Goal: Register for event/course

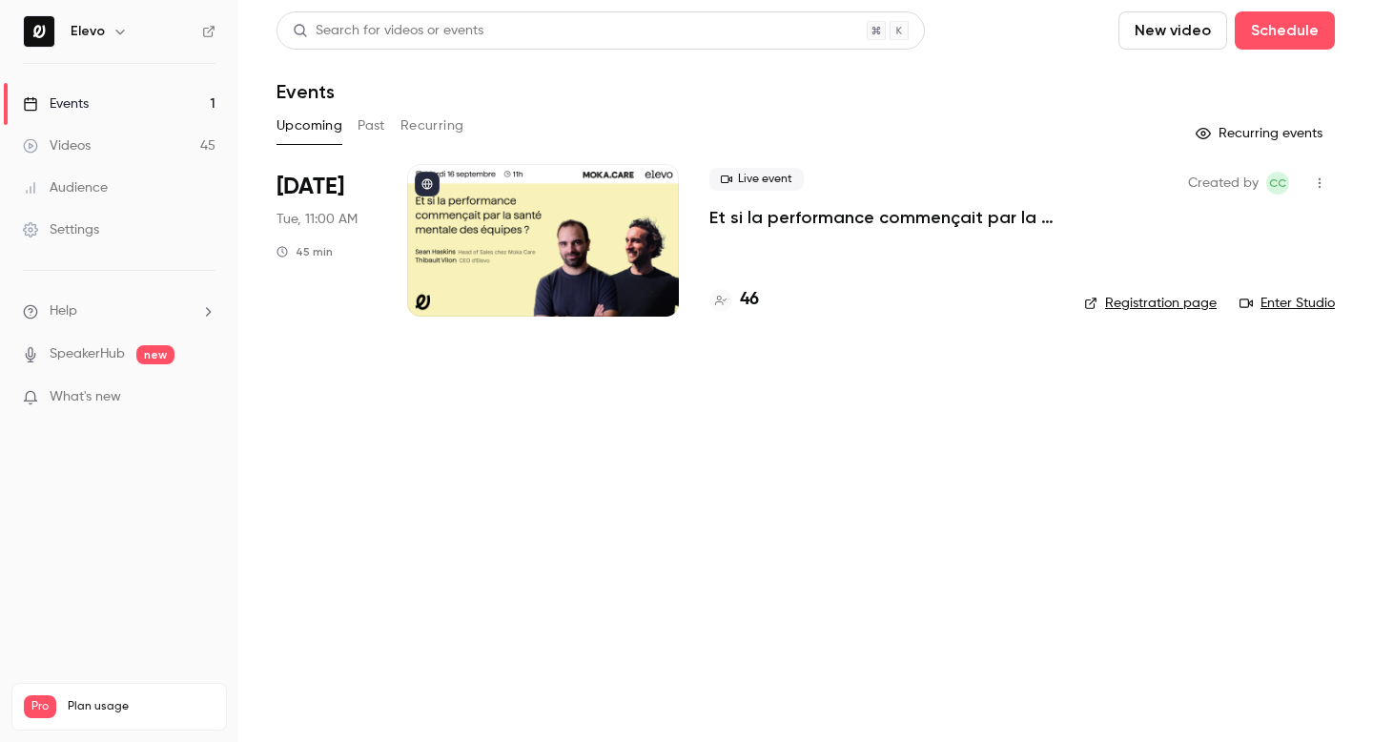
click at [757, 214] on p "Et si la performance commençait par la santé mentale des équipes ?" at bounding box center [881, 217] width 344 height 23
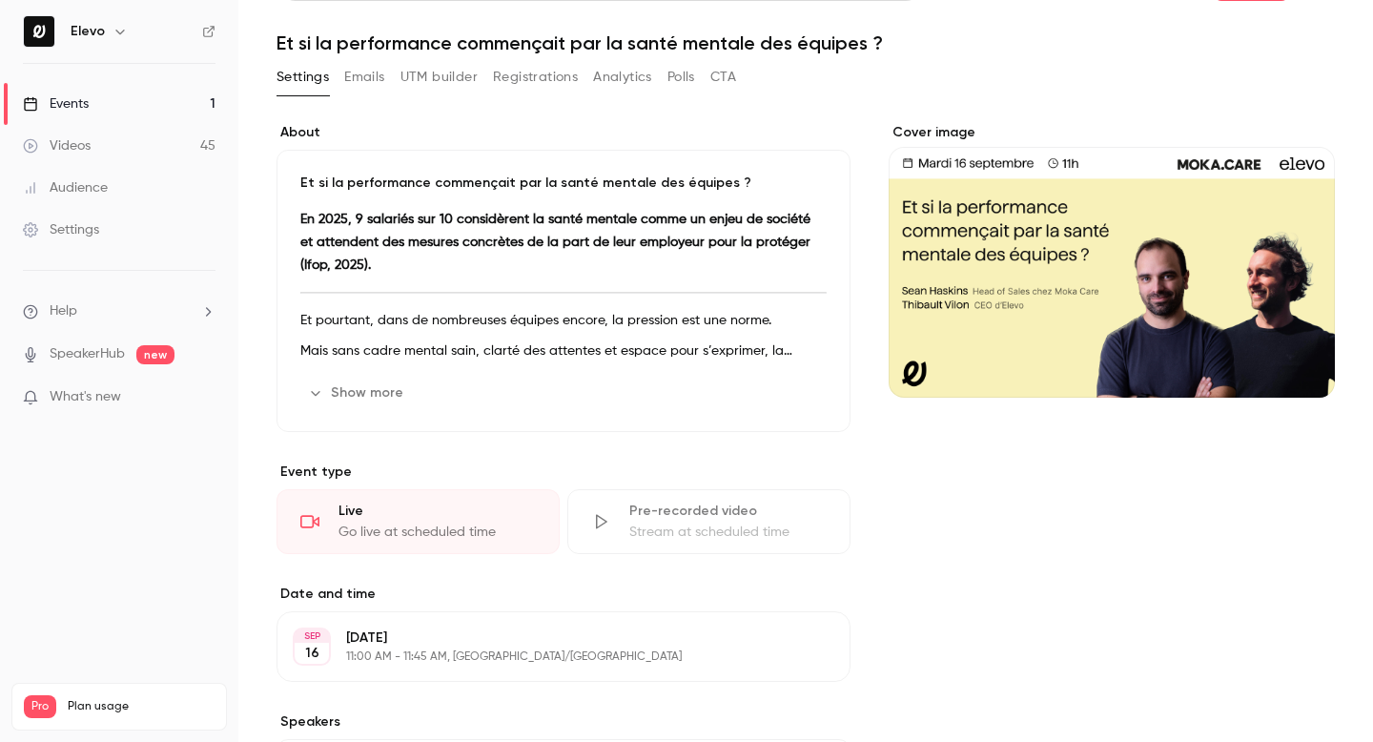
scroll to position [54, 0]
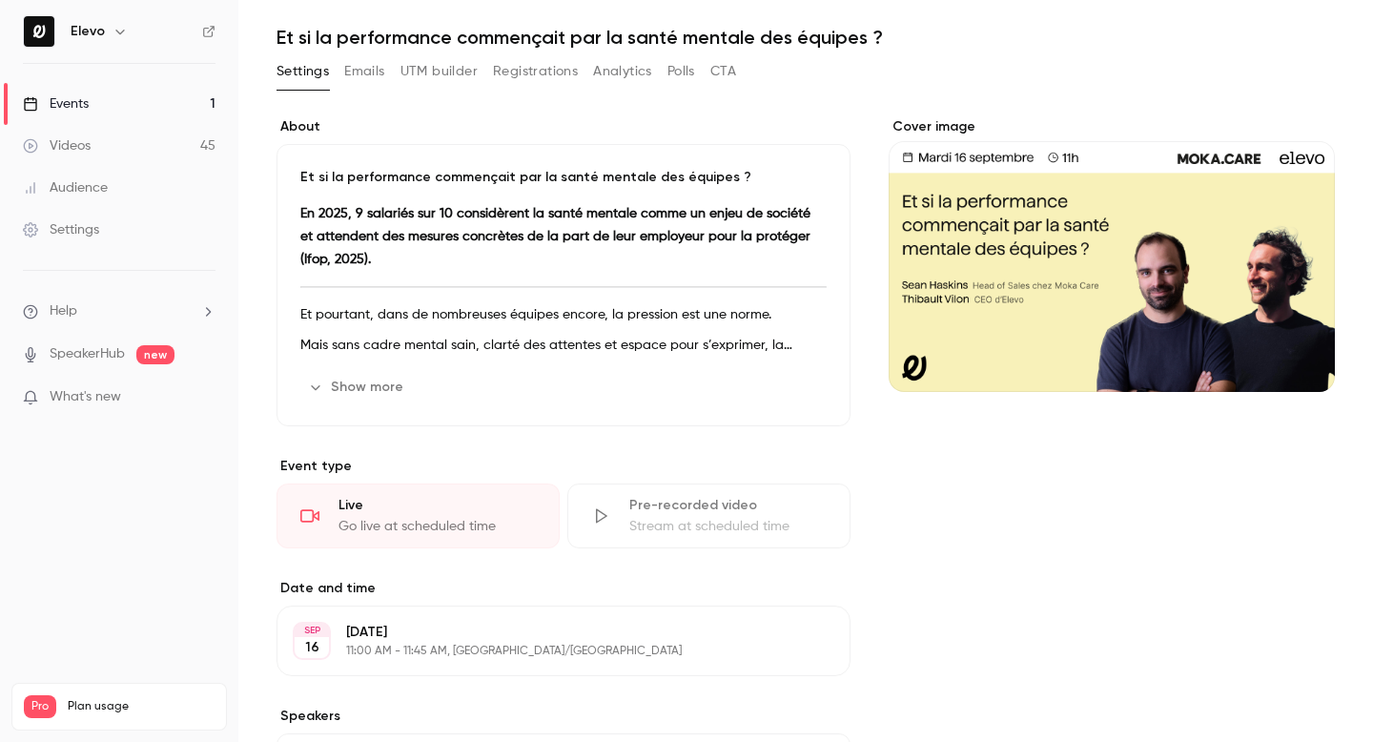
click at [365, 385] on button "Show more" at bounding box center [357, 387] width 114 height 31
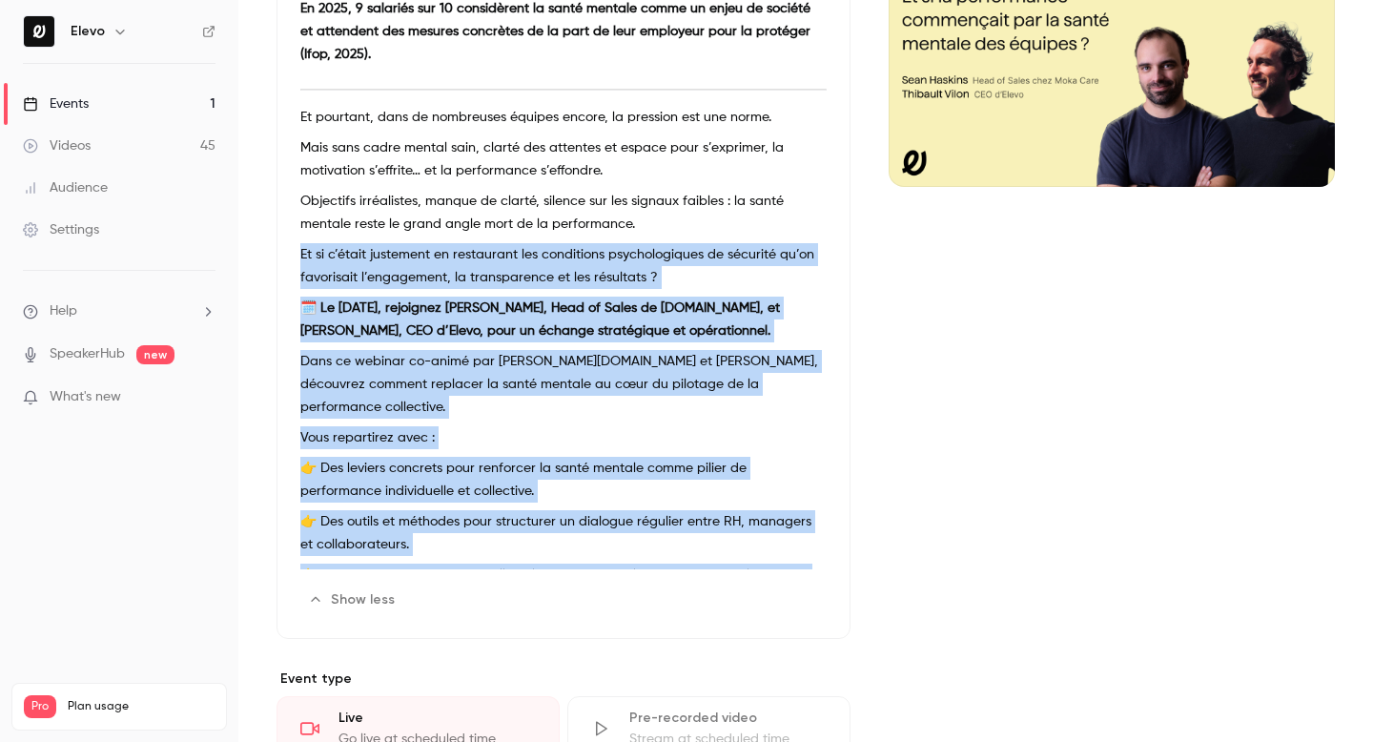
scroll to position [0, 0]
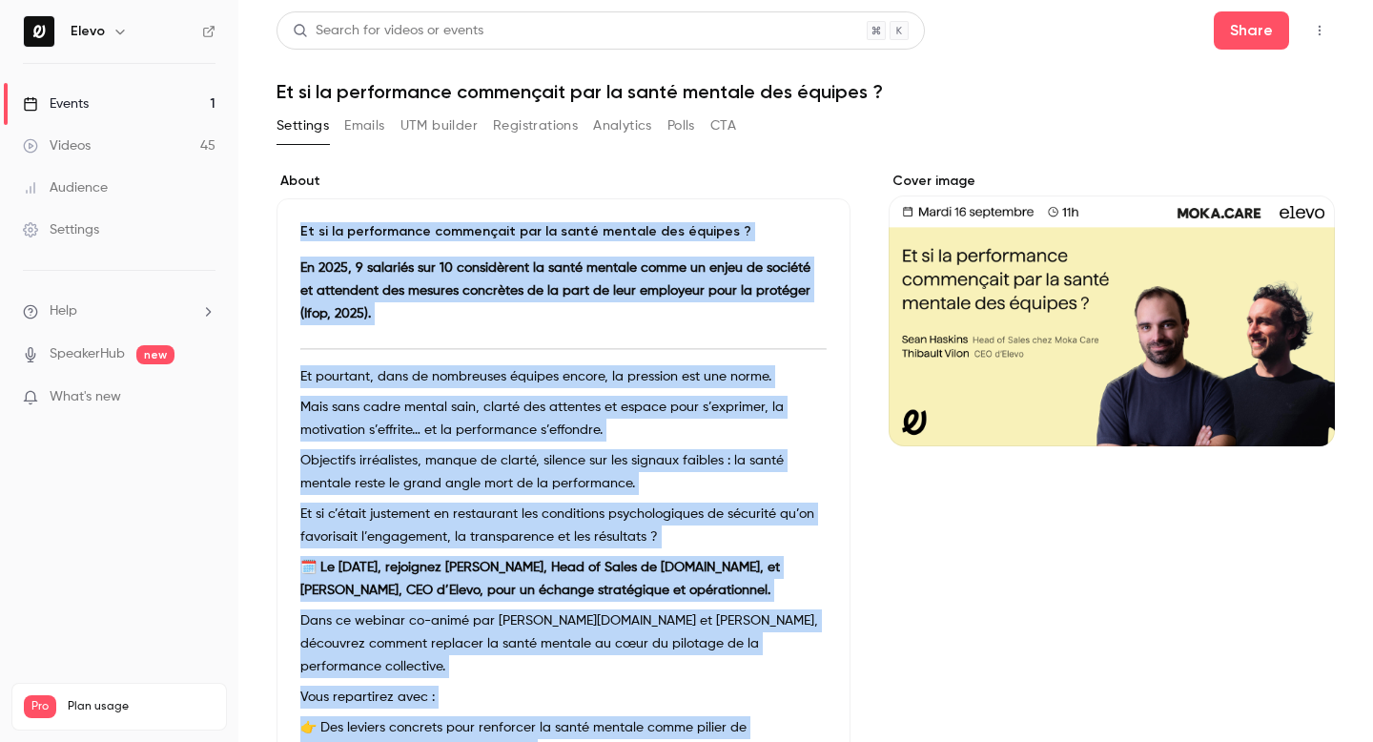
drag, startPoint x: 457, startPoint y: 544, endPoint x: 304, endPoint y: 210, distance: 367.7
click at [304, 210] on div "Et si la performance commençait par la santé mentale des équipes ? En 2025, 9 s…" at bounding box center [563, 548] width 574 height 700
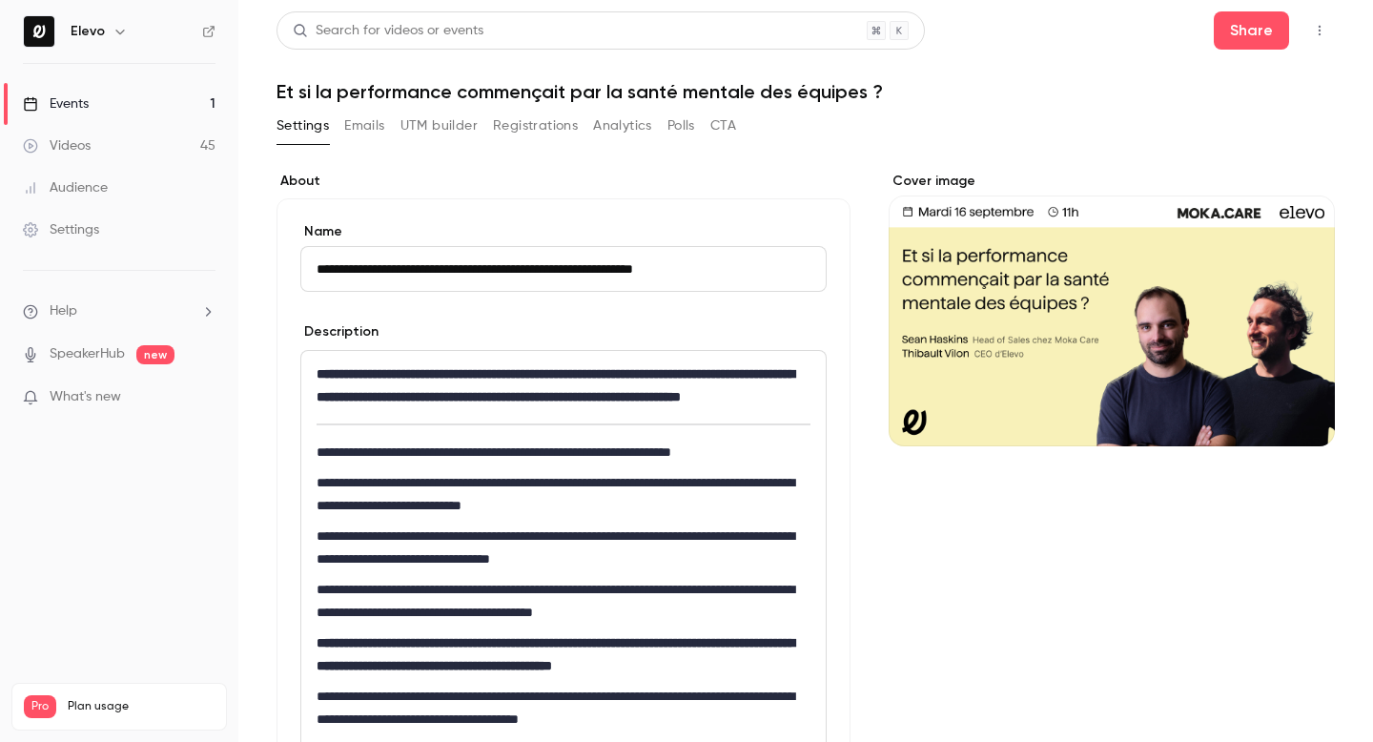
click at [139, 108] on link "Events 1" at bounding box center [119, 104] width 238 height 42
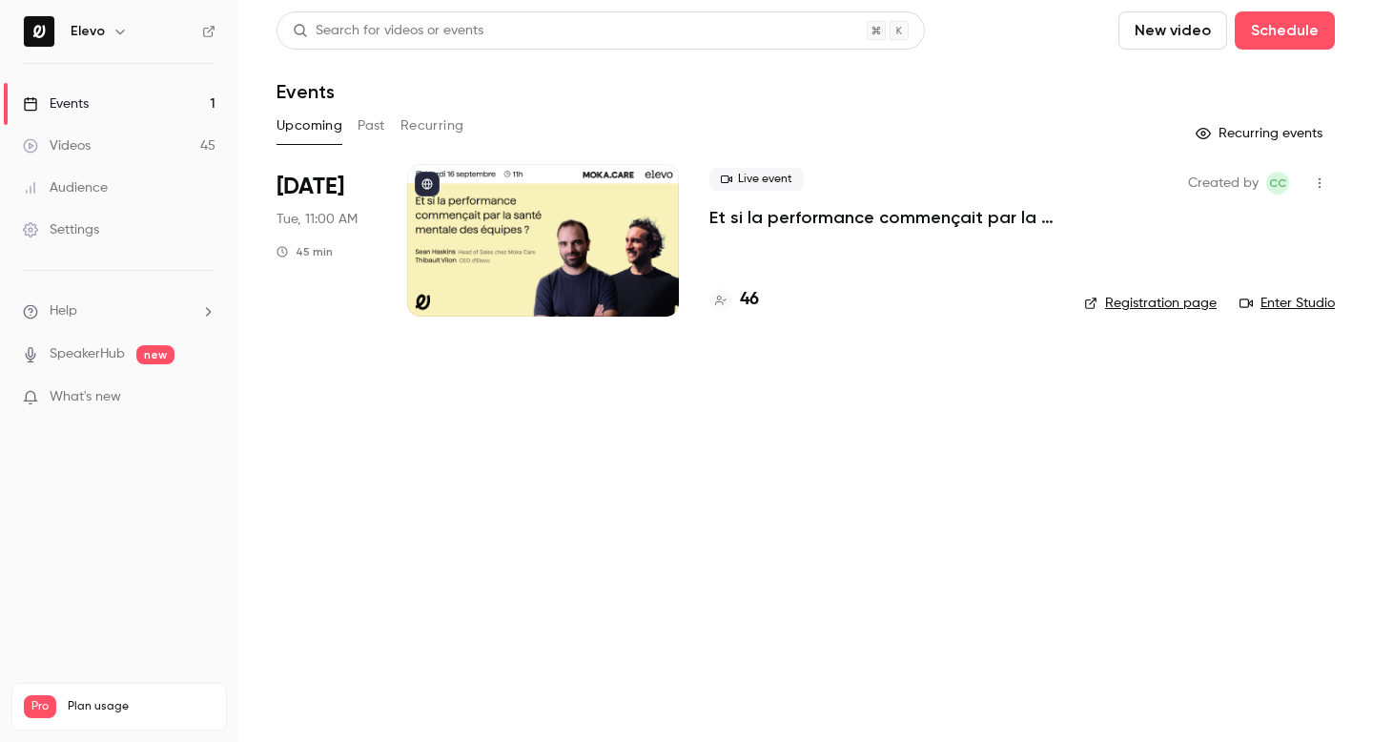
click at [1112, 302] on link "Registration page" at bounding box center [1150, 303] width 132 height 19
